Goal: Task Accomplishment & Management: Complete application form

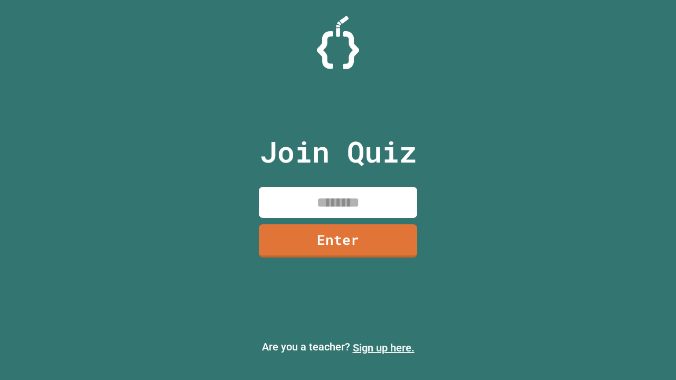
click at [384, 348] on link "Sign up here." at bounding box center [384, 348] width 62 height 13
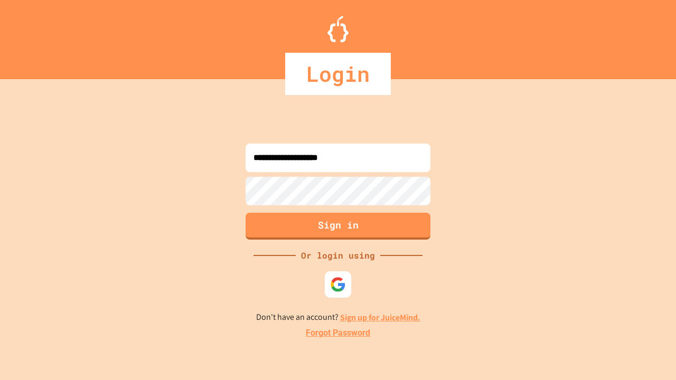
type input "**********"
